Goal: Task Accomplishment & Management: Use online tool/utility

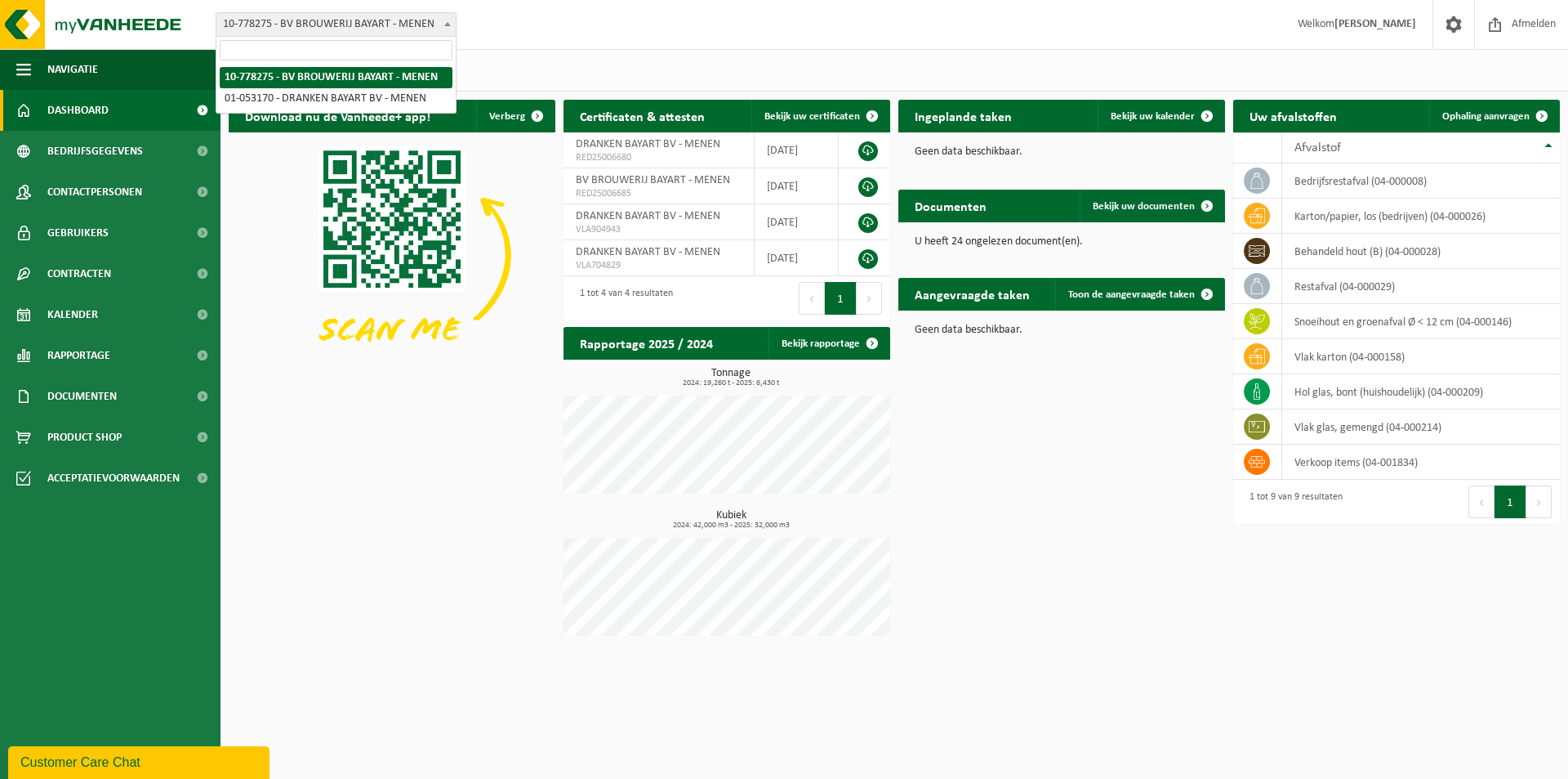
click at [393, 28] on span "10-778275 - BV BROUWERIJ BAYART - MENEN" at bounding box center [336, 25] width 239 height 23
select select "21060"
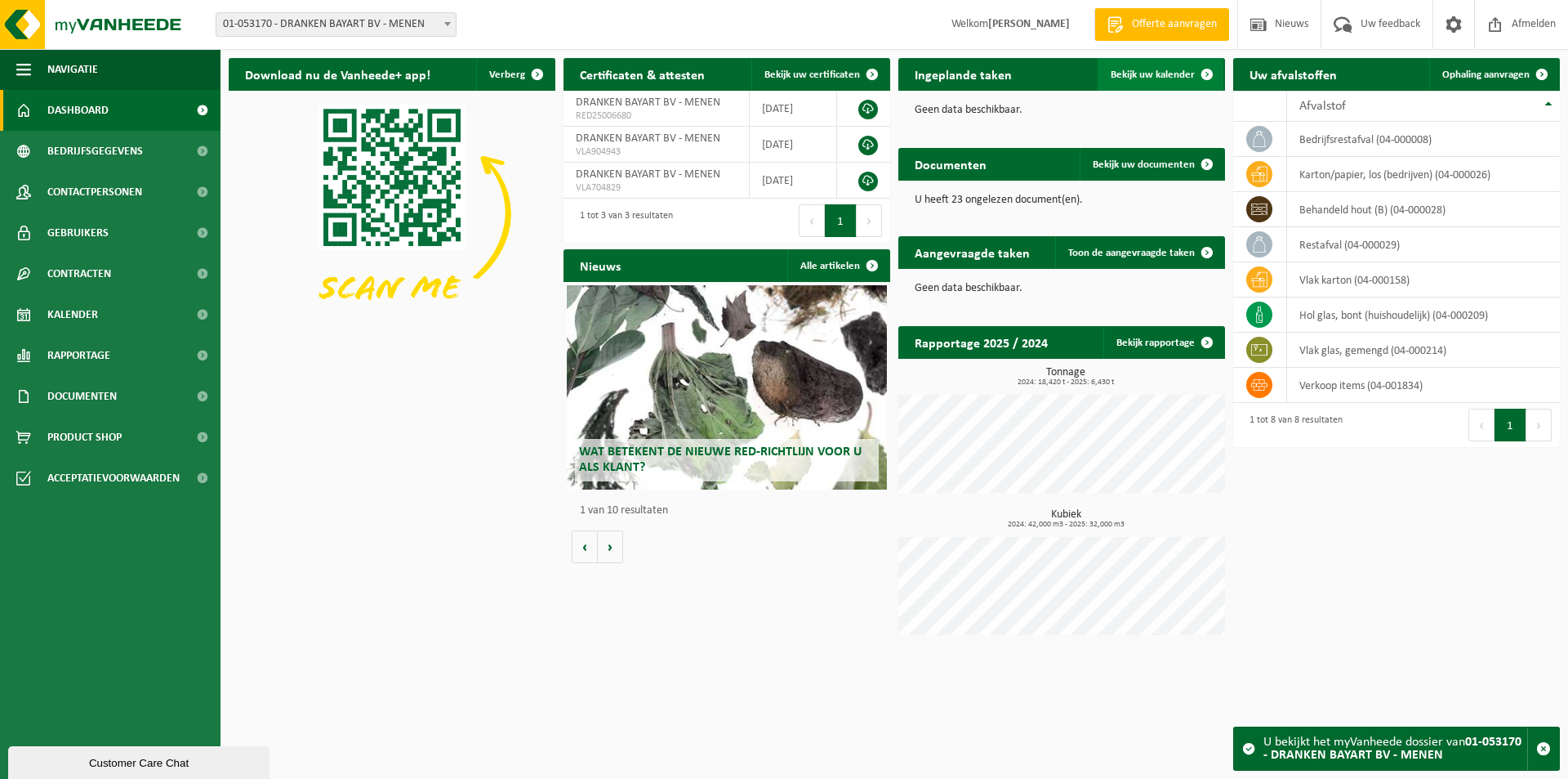
click at [1157, 77] on span "Bekijk uw kalender" at bounding box center [1152, 74] width 84 height 11
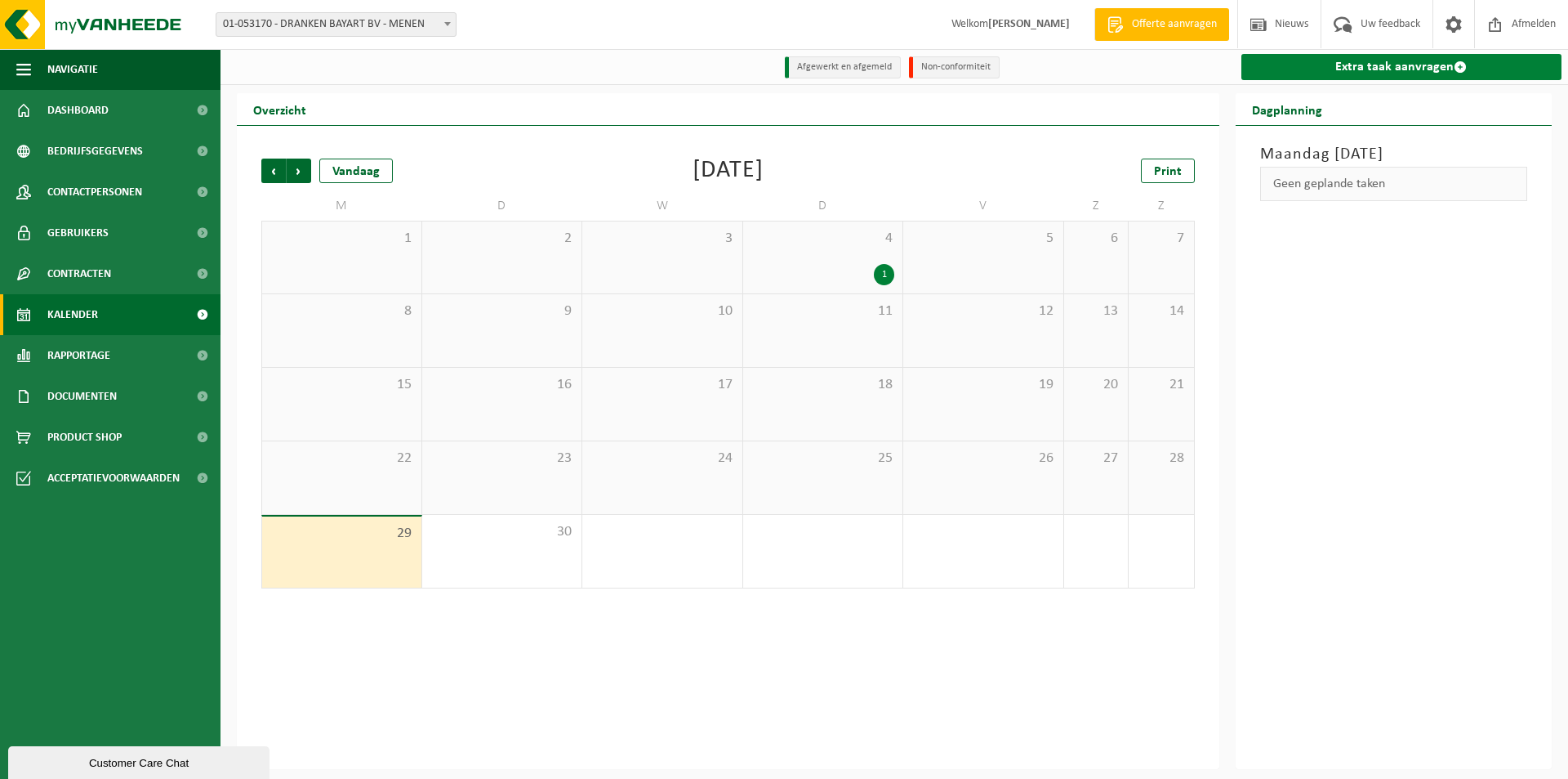
click at [1356, 74] on link "Extra taak aanvragen" at bounding box center [1402, 67] width 321 height 26
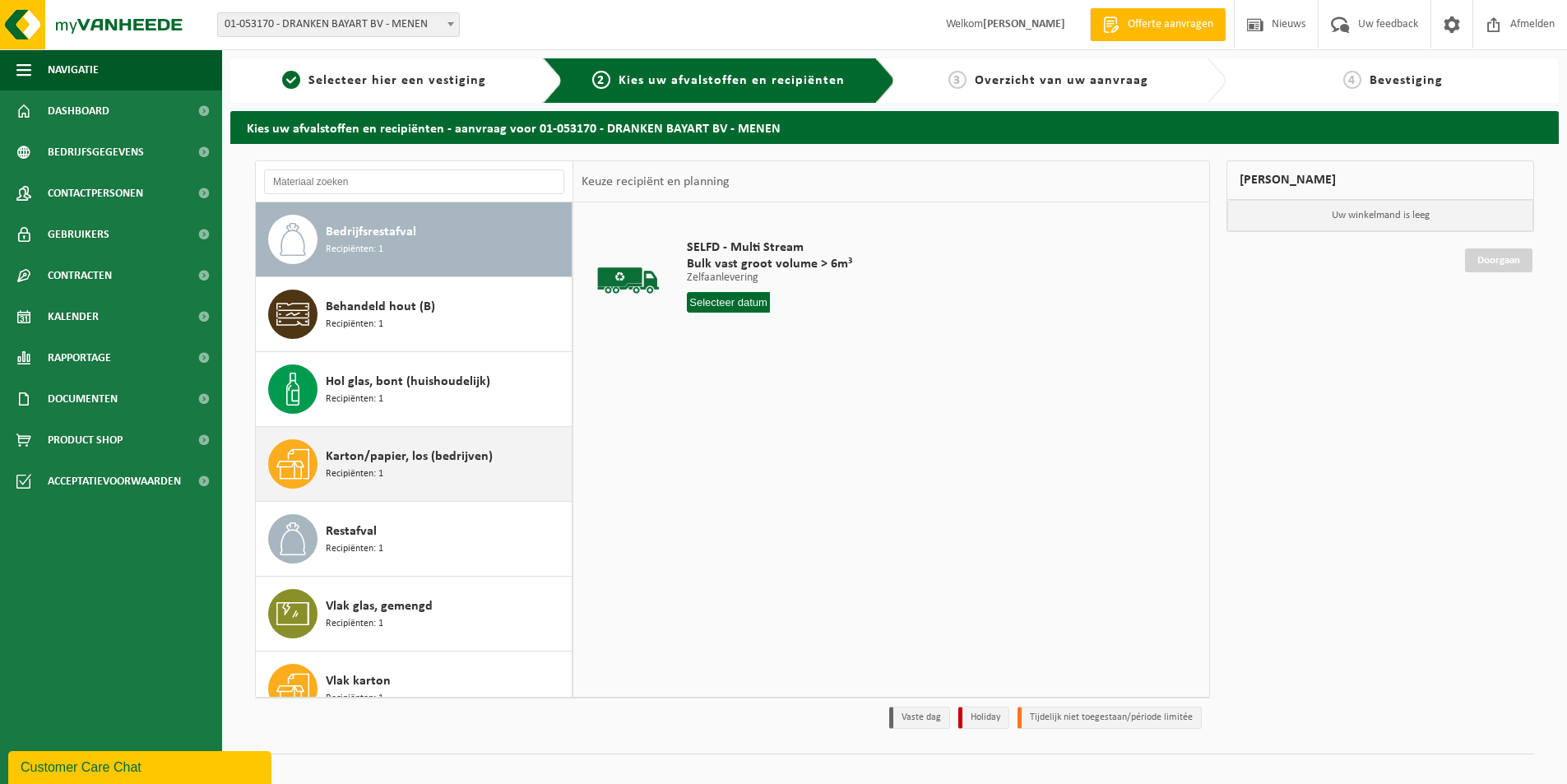
click at [452, 474] on div "Karton/papier, los (bedrijven) Recipiënten: 1" at bounding box center [446, 463] width 242 height 50
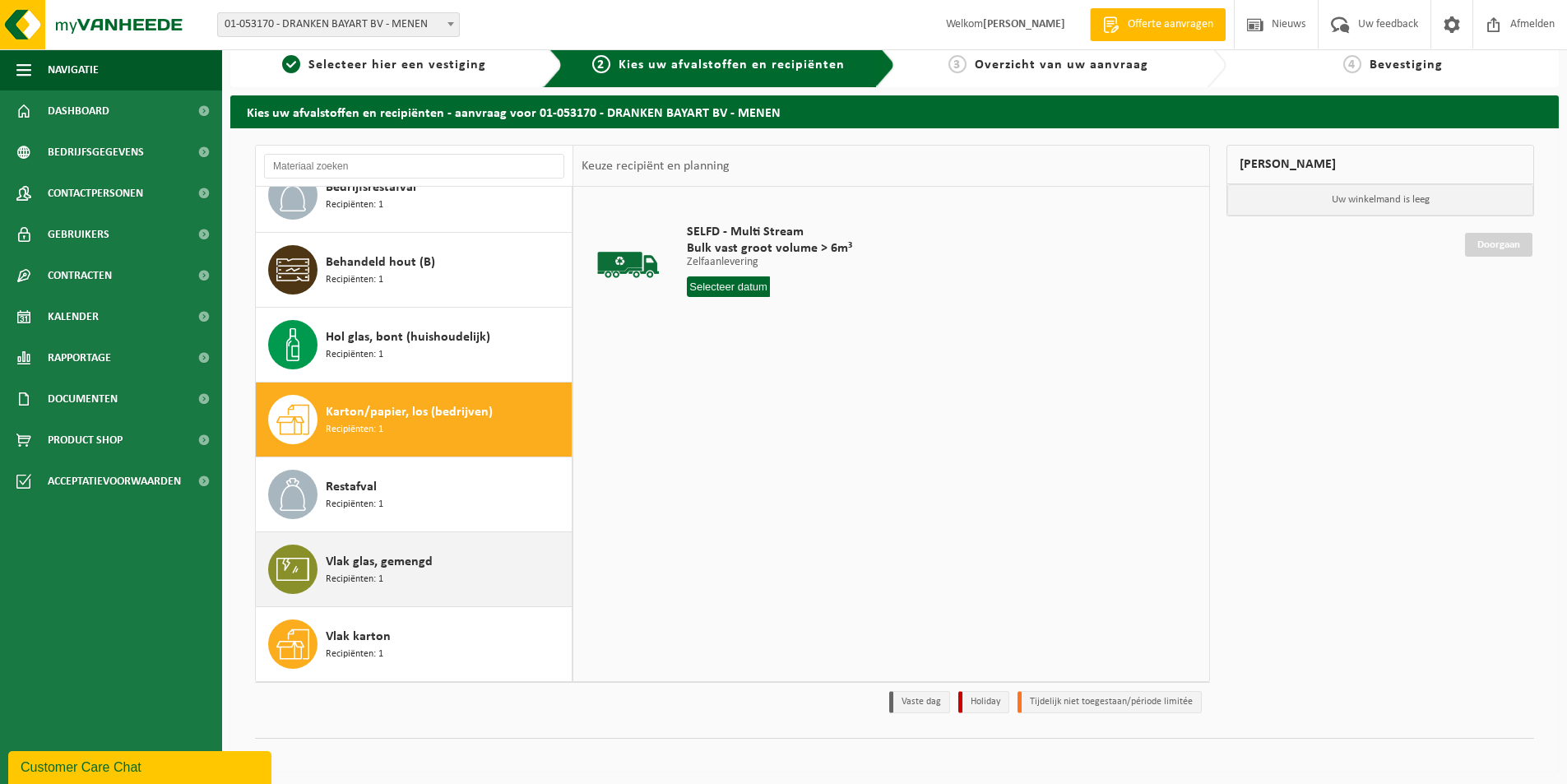
scroll to position [19, 0]
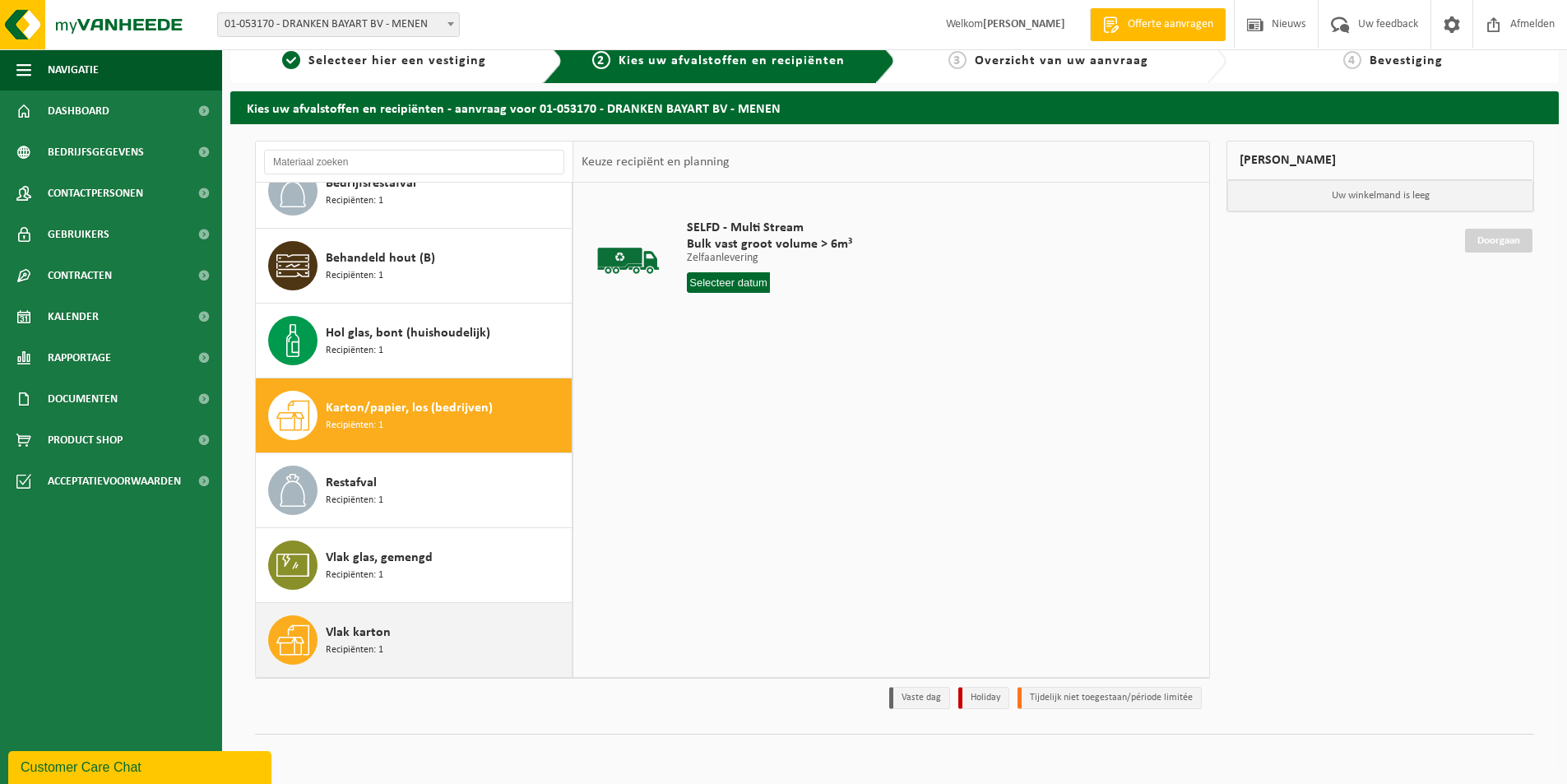
click at [420, 650] on div "Vlak karton Recipiënten: 1" at bounding box center [446, 639] width 242 height 50
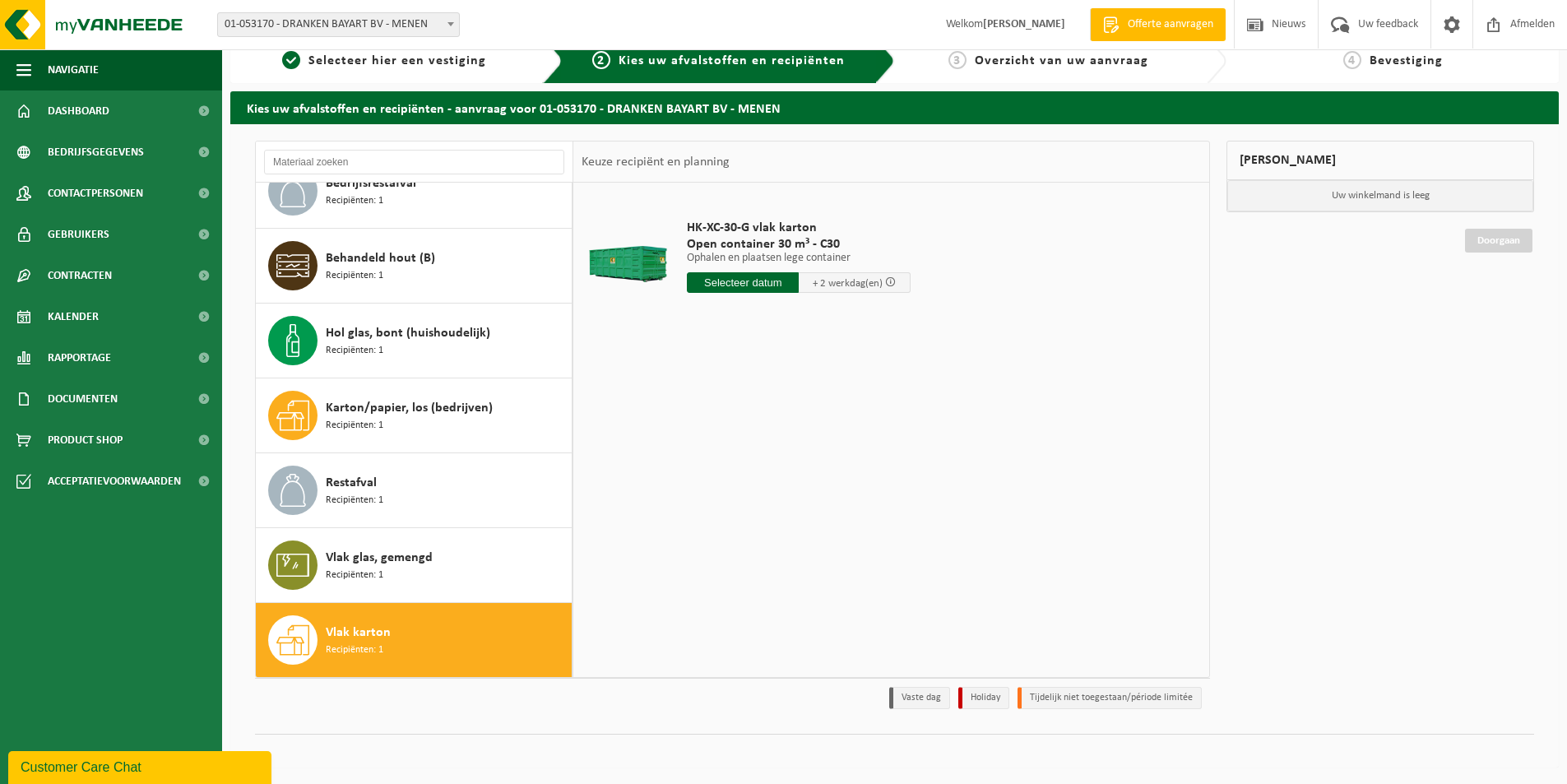
click at [743, 278] on input "text" at bounding box center [743, 282] width 112 height 20
click at [731, 485] on div "30" at bounding box center [731, 481] width 29 height 26
type input "Van 2025-09-30"
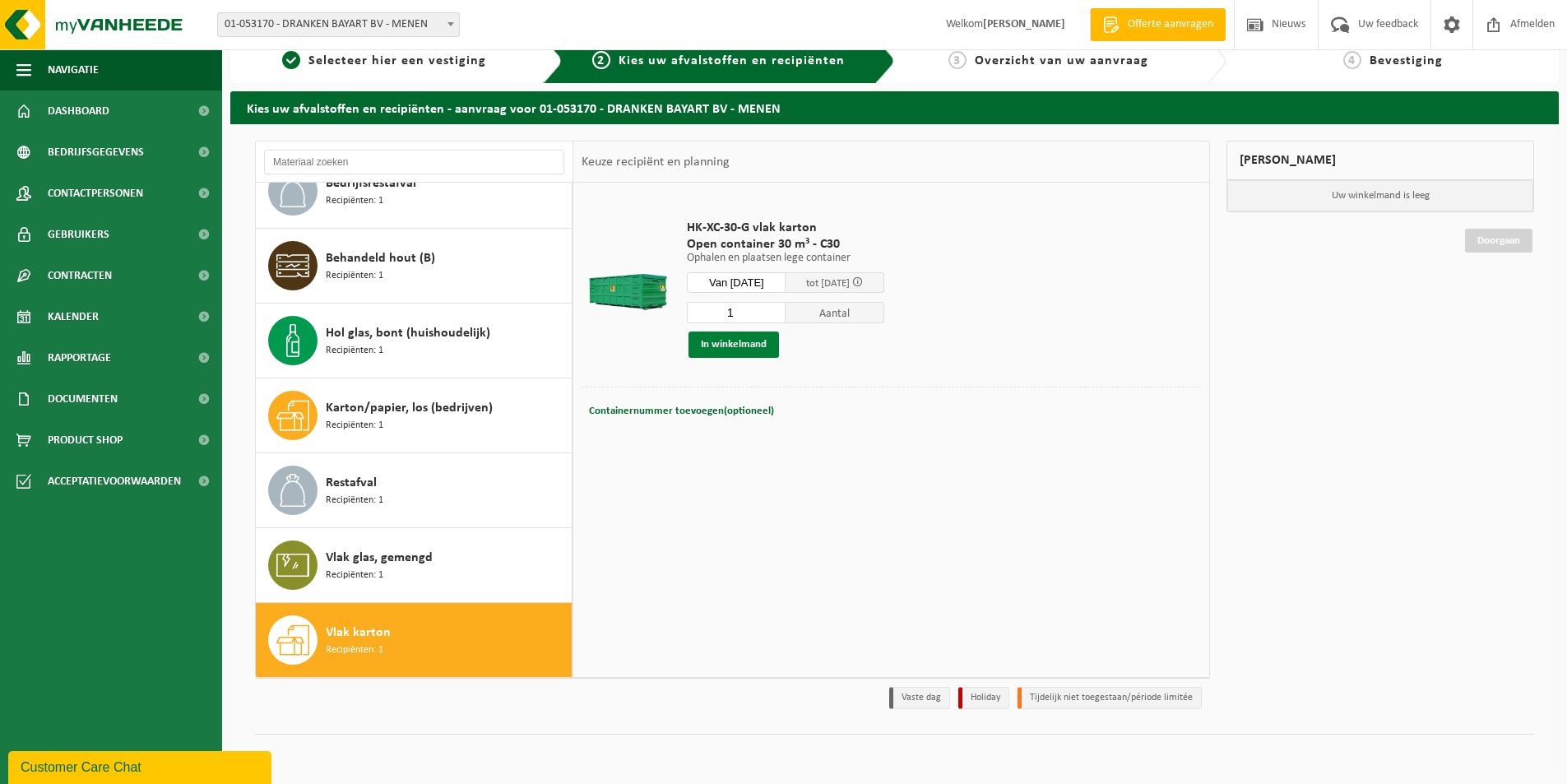
click at [743, 344] on button "In winkelmand" at bounding box center [733, 344] width 90 height 26
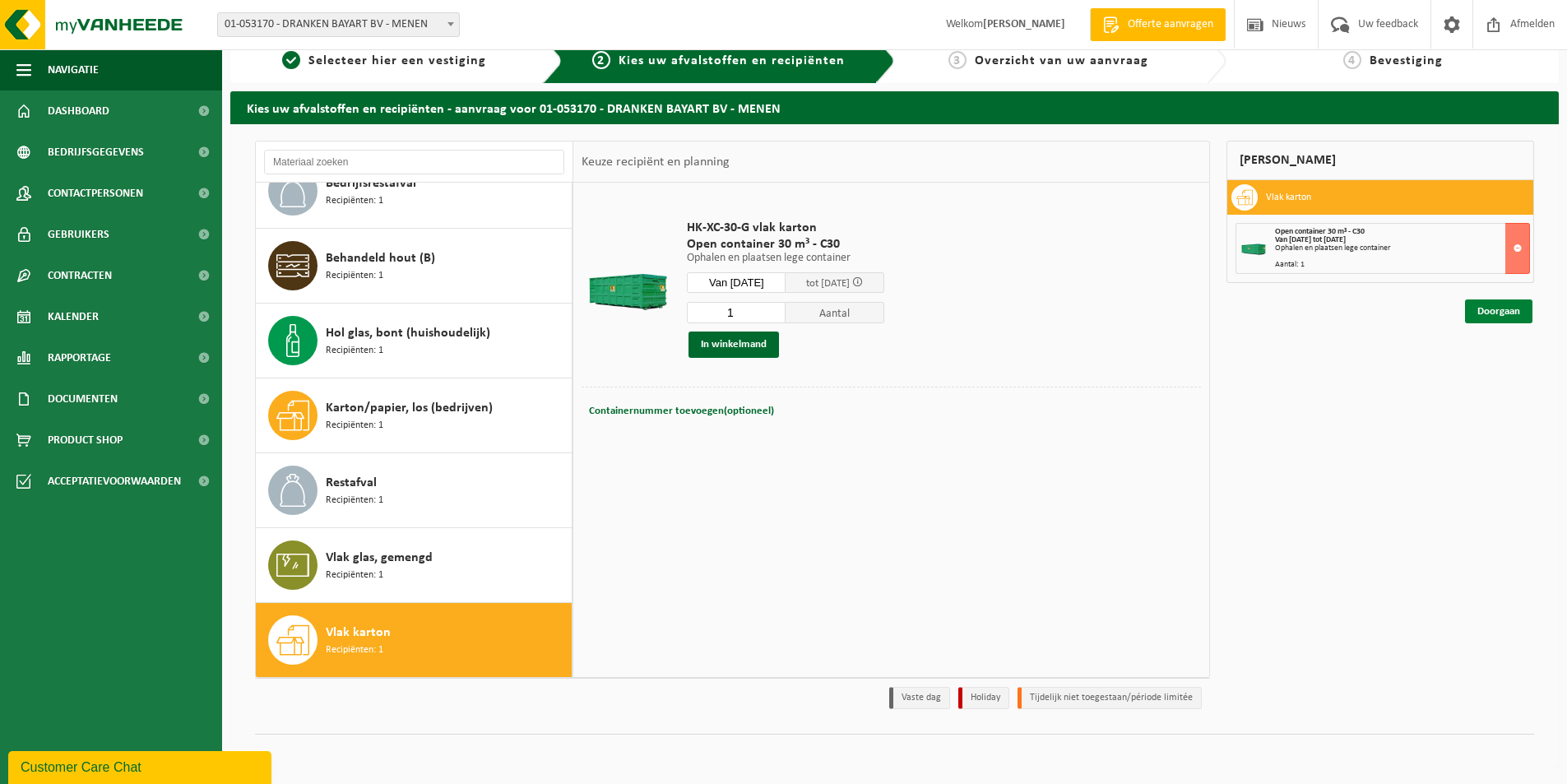
click at [1497, 308] on link "Doorgaan" at bounding box center [1498, 311] width 67 height 24
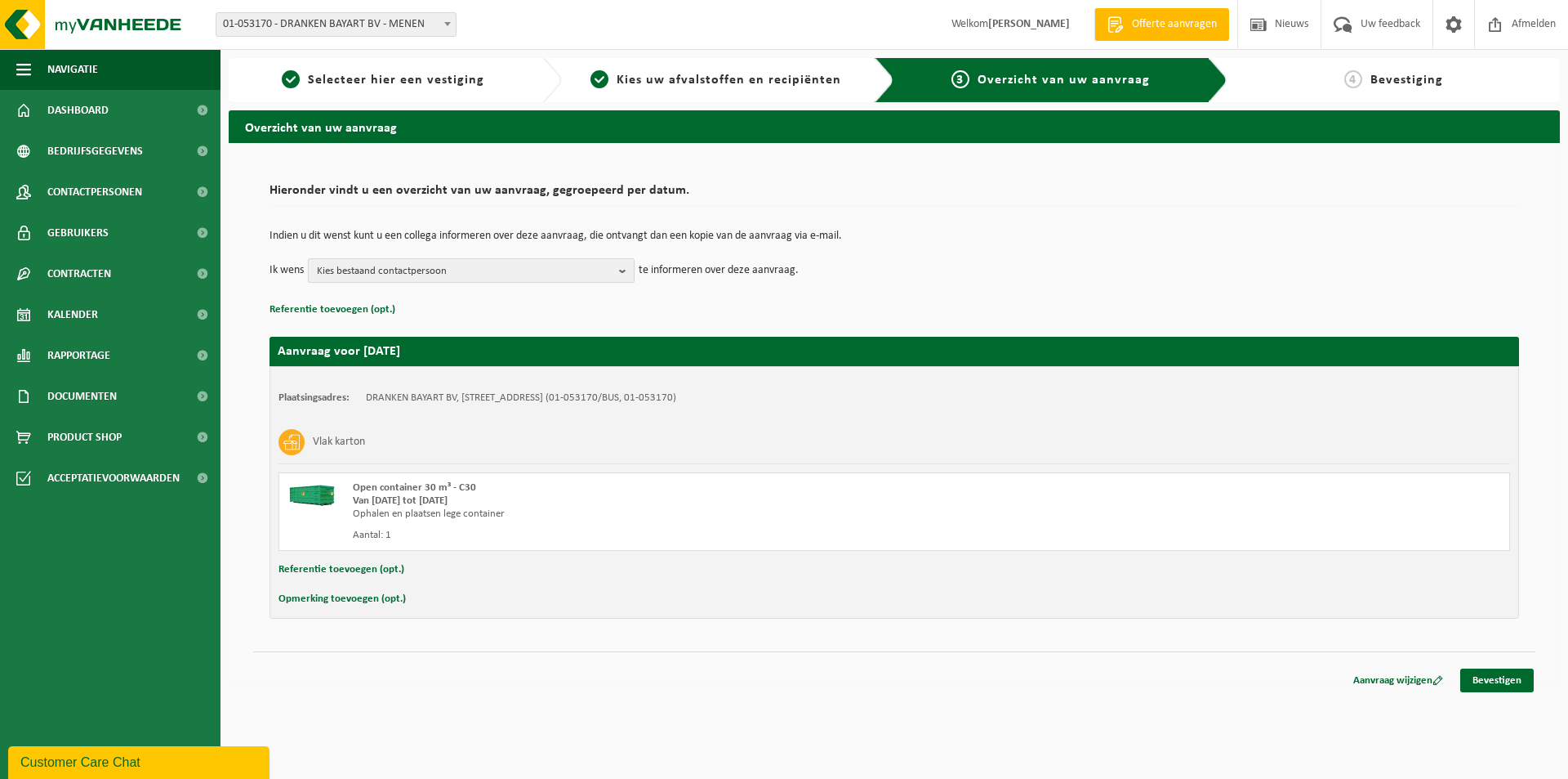
click at [454, 260] on span "Kies bestaand contactpersoon" at bounding box center [464, 270] width 295 height 24
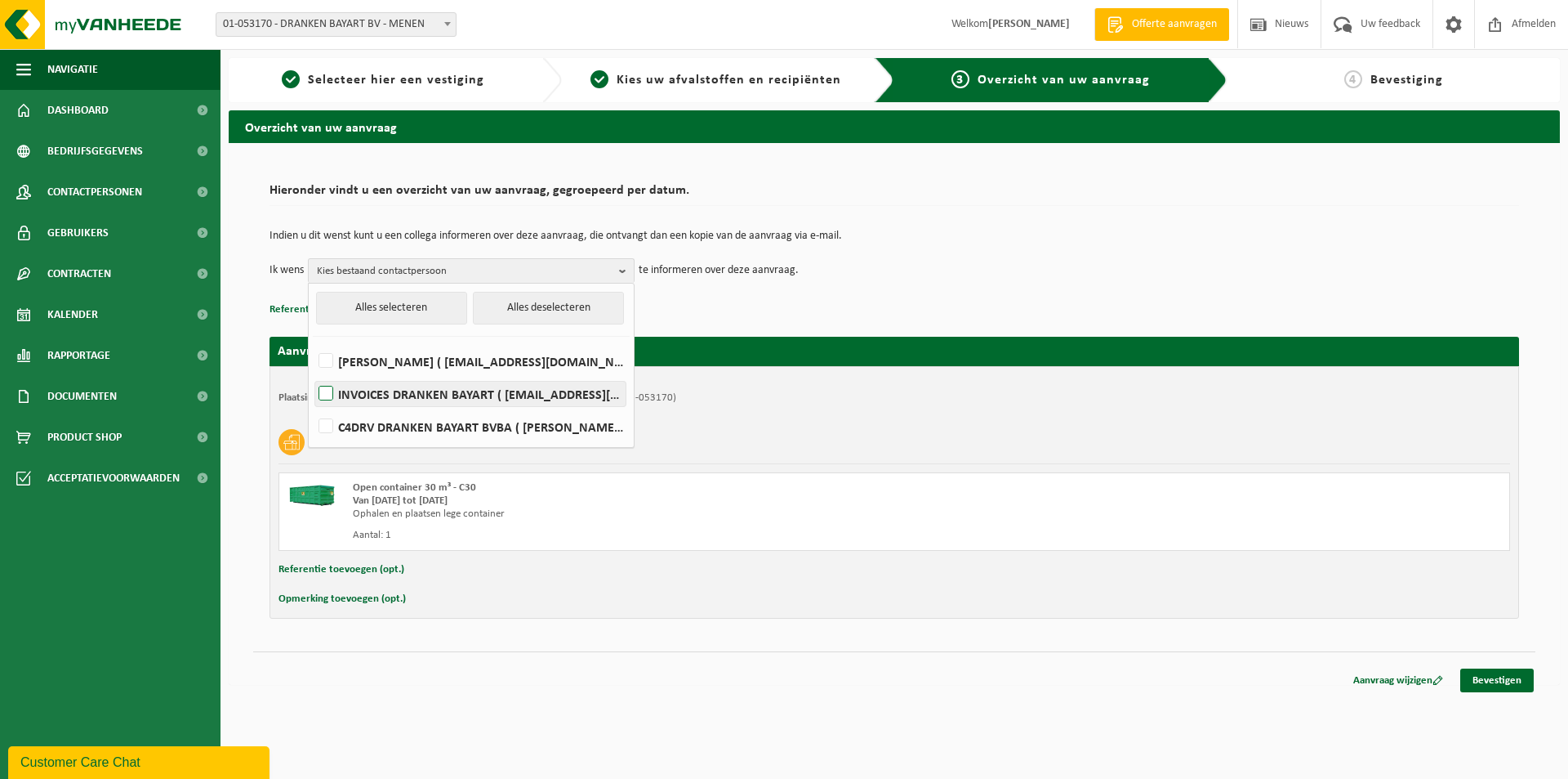
click at [327, 398] on label "INVOICES DRANKEN BAYART ( boekhouding@drankenbayart.be )" at bounding box center [471, 393] width 311 height 24
click at [313, 374] on input "INVOICES DRANKEN BAYART ( boekhouding@drankenbayart.be )" at bounding box center [312, 373] width 1 height 1
checkbox input "true"
click at [917, 300] on p "Referentie toevoegen (opt.)" at bounding box center [894, 310] width 1250 height 21
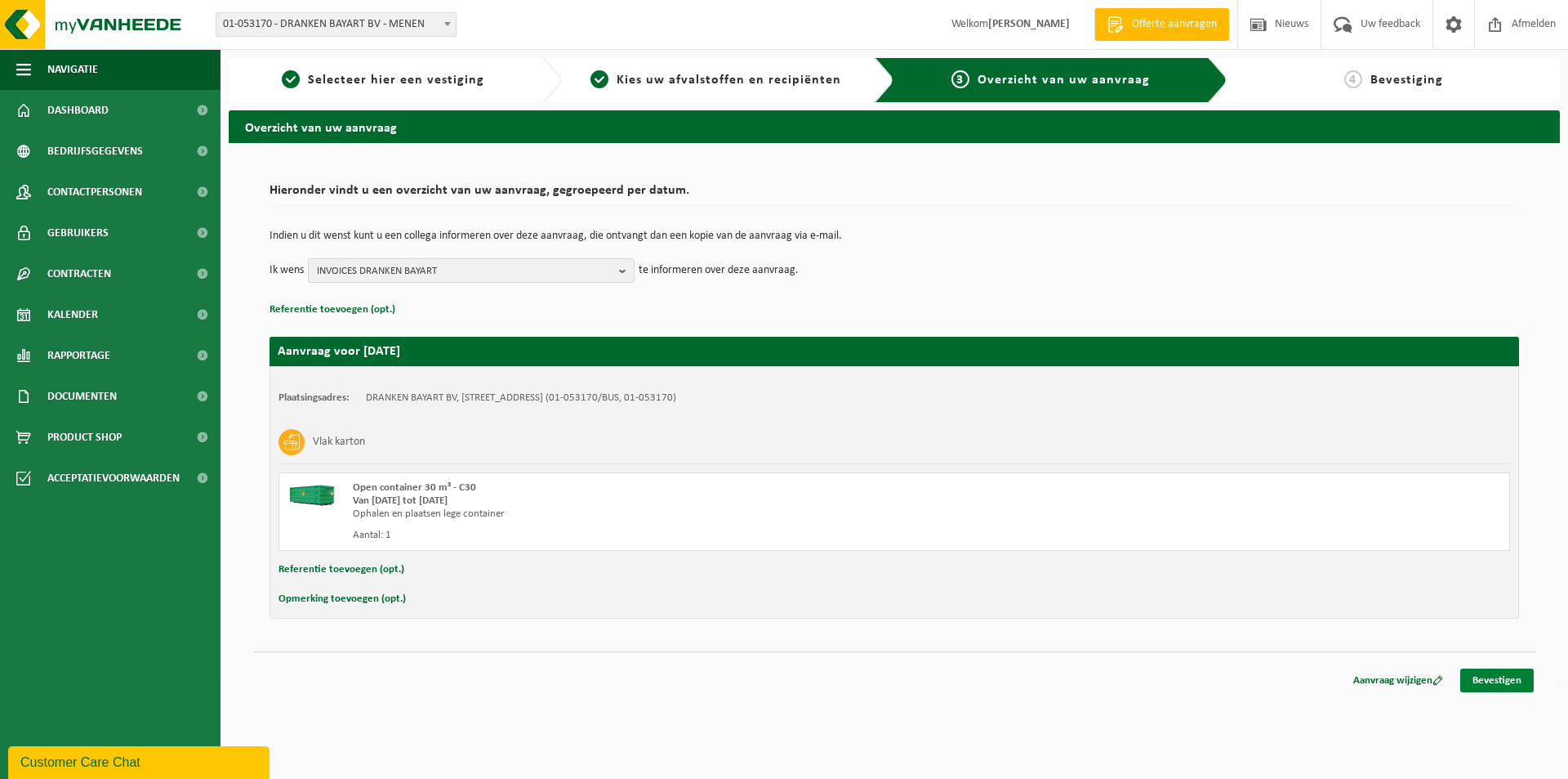
click at [1519, 689] on link "Bevestigen" at bounding box center [1497, 680] width 73 height 24
